Goal: Navigation & Orientation: Find specific page/section

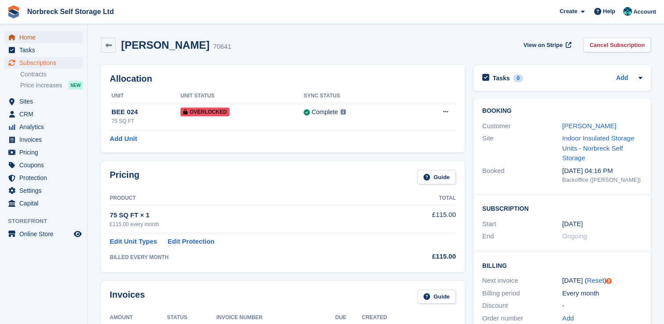
click at [52, 40] on span "Home" at bounding box center [45, 37] width 53 height 12
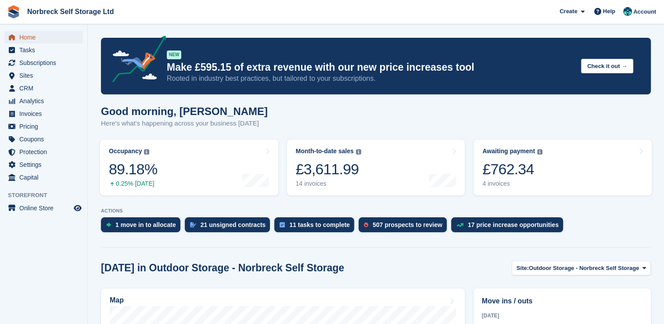
click at [39, 43] on span "Home" at bounding box center [45, 37] width 53 height 12
click at [559, 182] on link "Awaiting payment The total outstanding balance on all open invoices. £762.34 4 …" at bounding box center [562, 168] width 178 height 56
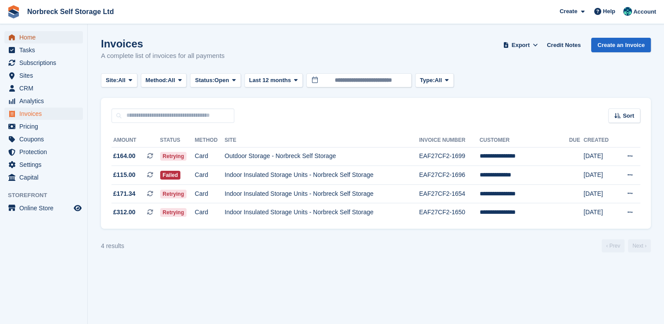
click at [53, 35] on span "Home" at bounding box center [45, 37] width 53 height 12
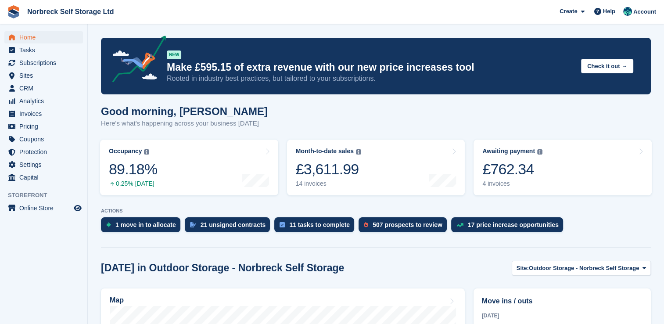
click at [67, 69] on ul "Subscriptions Subscriptions" at bounding box center [43, 63] width 87 height 13
click at [66, 65] on span "Subscriptions" at bounding box center [45, 63] width 53 height 12
click at [55, 34] on span "Home" at bounding box center [45, 37] width 53 height 12
